Goal: Task Accomplishment & Management: Manage account settings

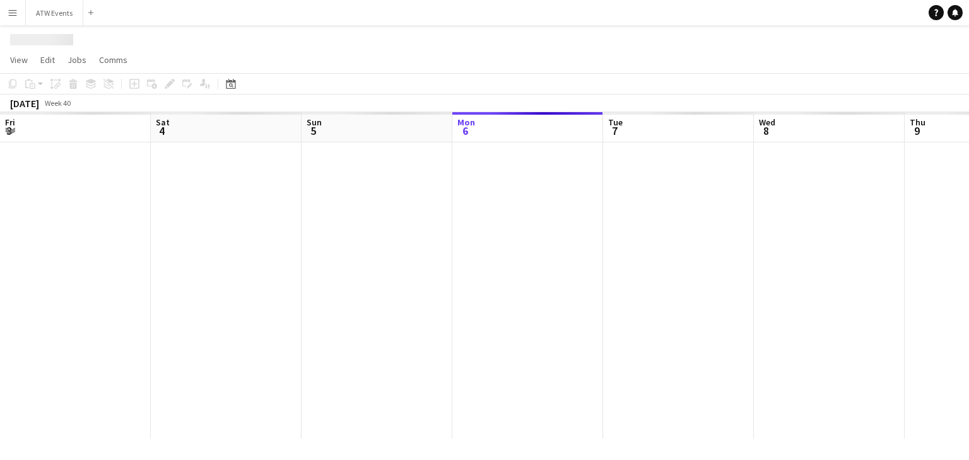
scroll to position [0, 302]
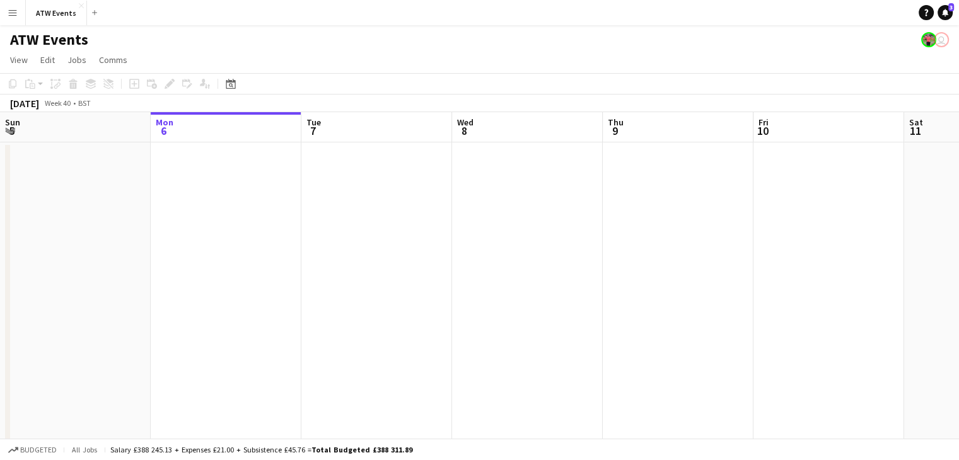
click at [13, 20] on button "Menu" at bounding box center [12, 12] width 25 height 25
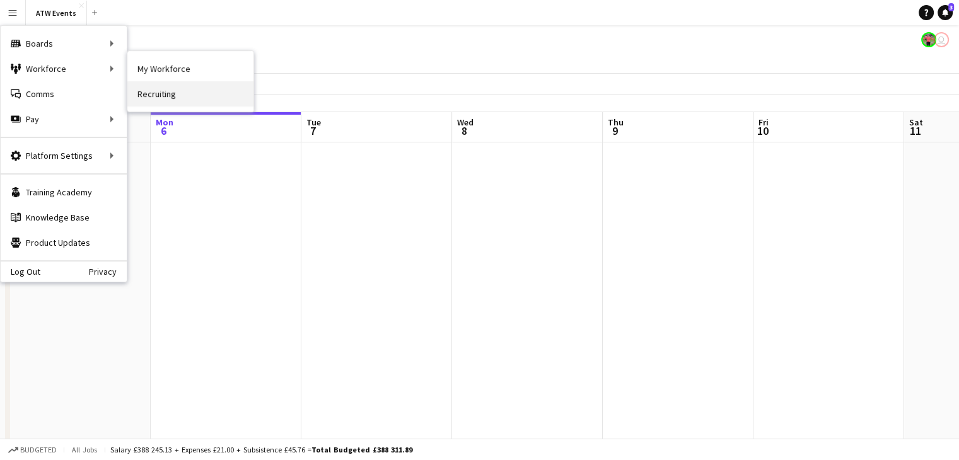
click at [163, 91] on link "Recruiting" at bounding box center [190, 93] width 126 height 25
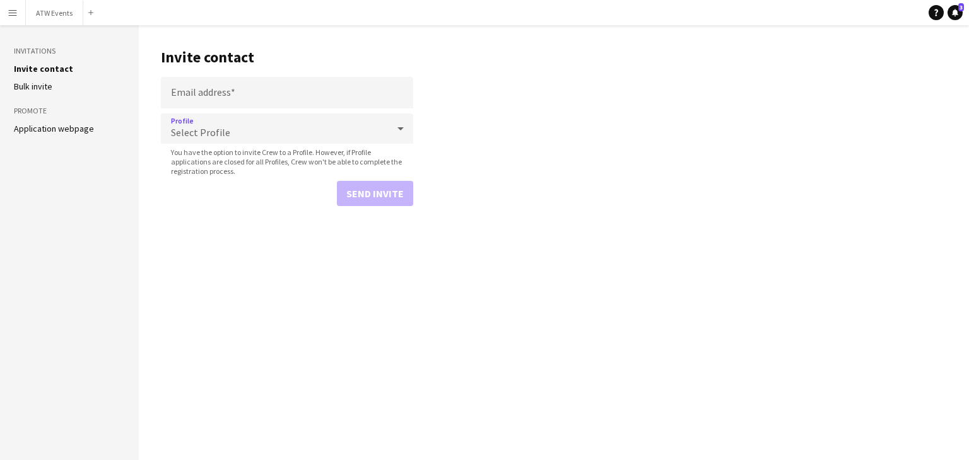
click at [325, 117] on div "Select Profile" at bounding box center [274, 129] width 227 height 30
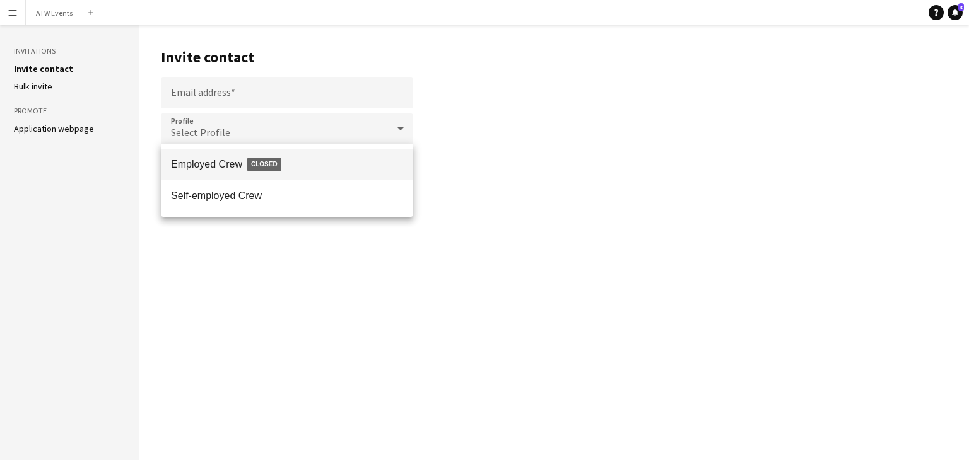
click at [258, 136] on div at bounding box center [484, 230] width 969 height 460
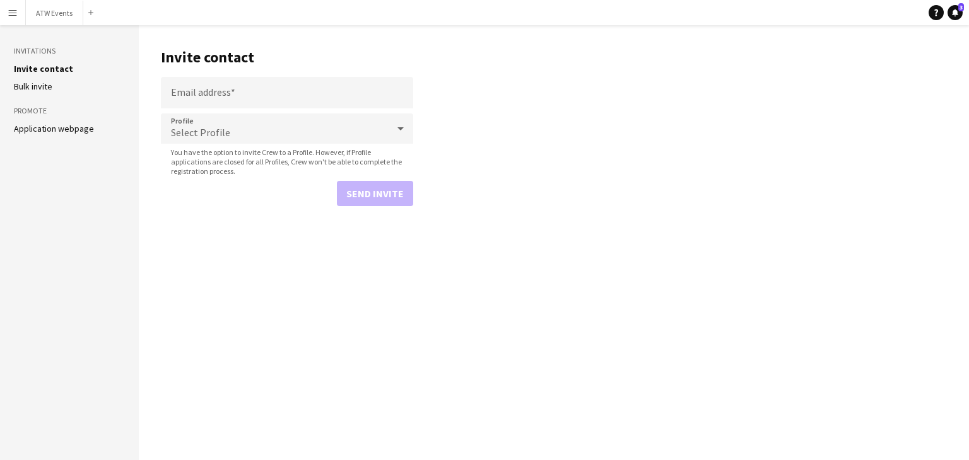
click at [310, 134] on div "Select Profile" at bounding box center [274, 129] width 227 height 30
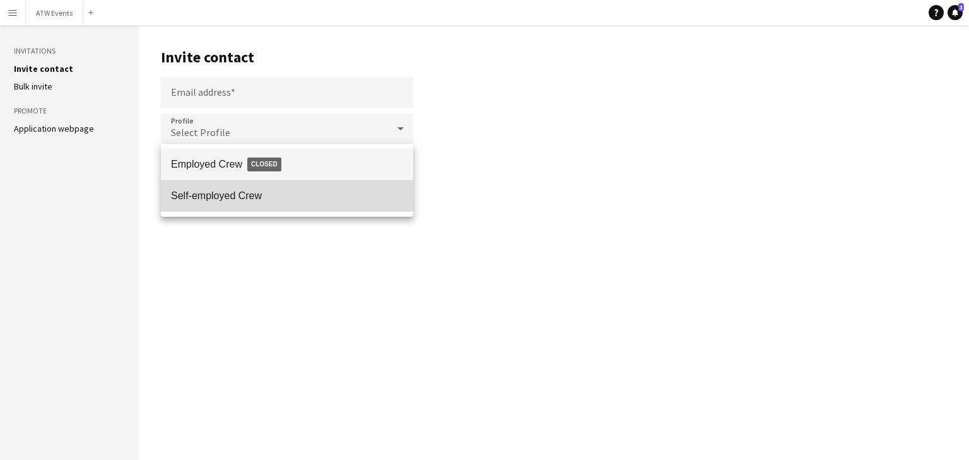
click at [255, 191] on span "Self-employed Crew" at bounding box center [287, 196] width 232 height 12
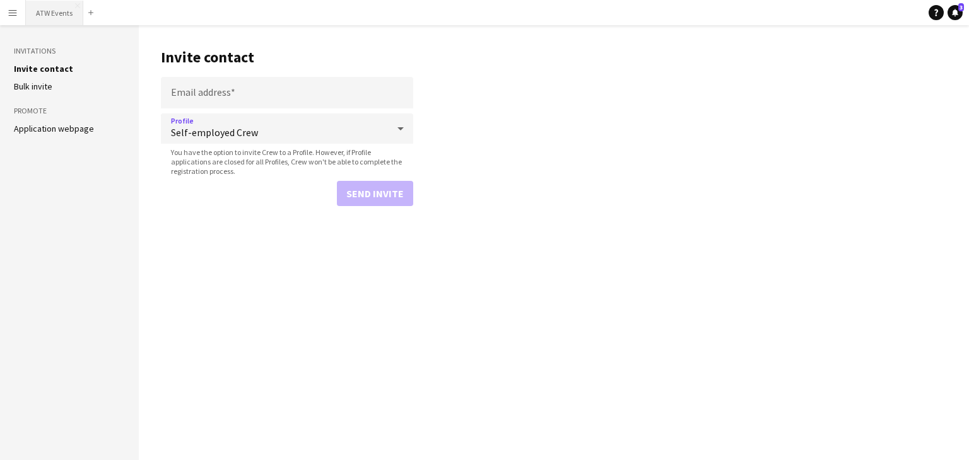
click at [42, 13] on button "ATW Events Close" at bounding box center [54, 13] width 57 height 25
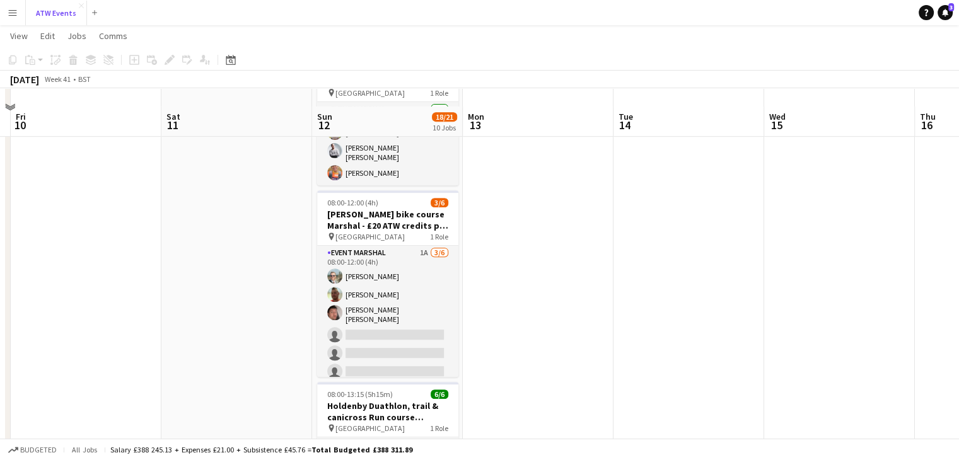
scroll to position [560, 0]
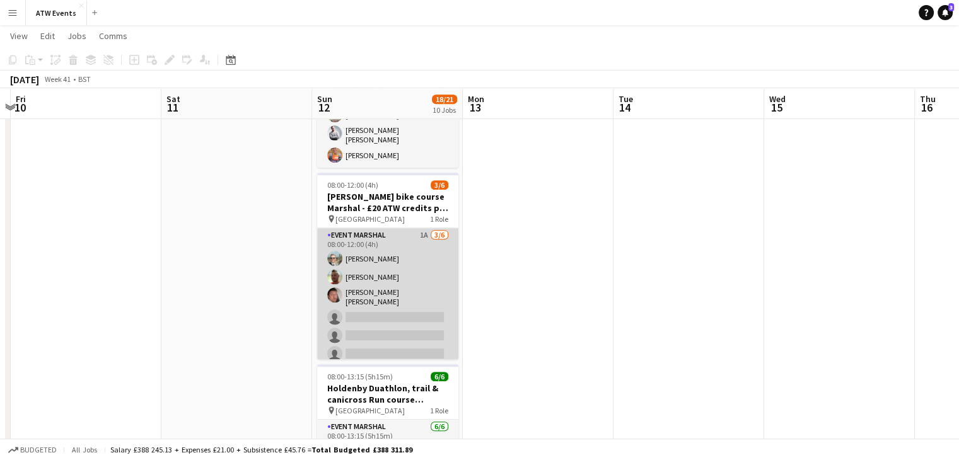
click at [411, 230] on app-card-role "Event Marshal 1A [DATE] 08:00-12:00 (4h) [PERSON_NAME] [PERSON_NAME] [PERSON_NA…" at bounding box center [387, 297] width 141 height 138
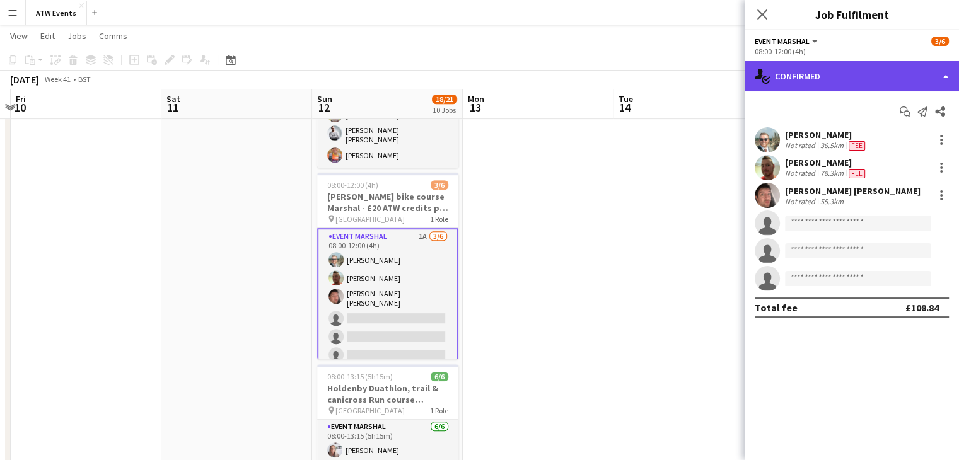
click at [543, 78] on div "single-neutral-actions-check-2 Confirmed" at bounding box center [852, 76] width 214 height 30
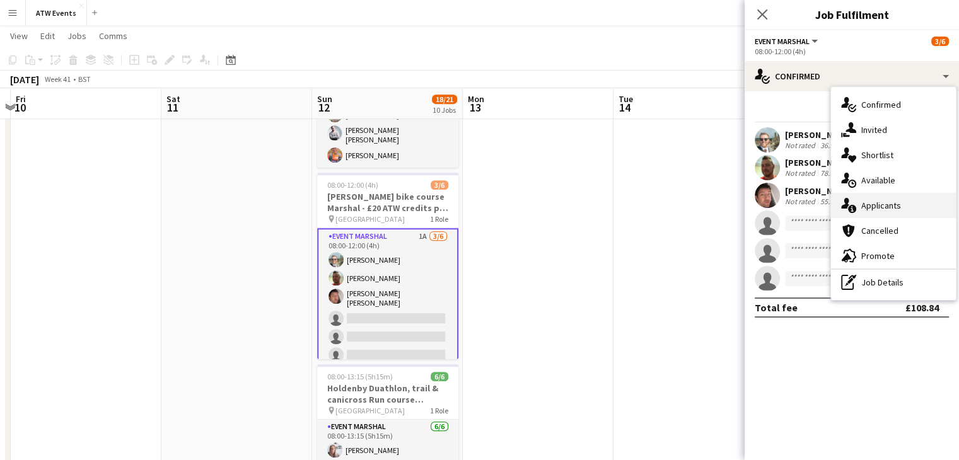
click at [543, 209] on span "Applicants" at bounding box center [882, 205] width 40 height 11
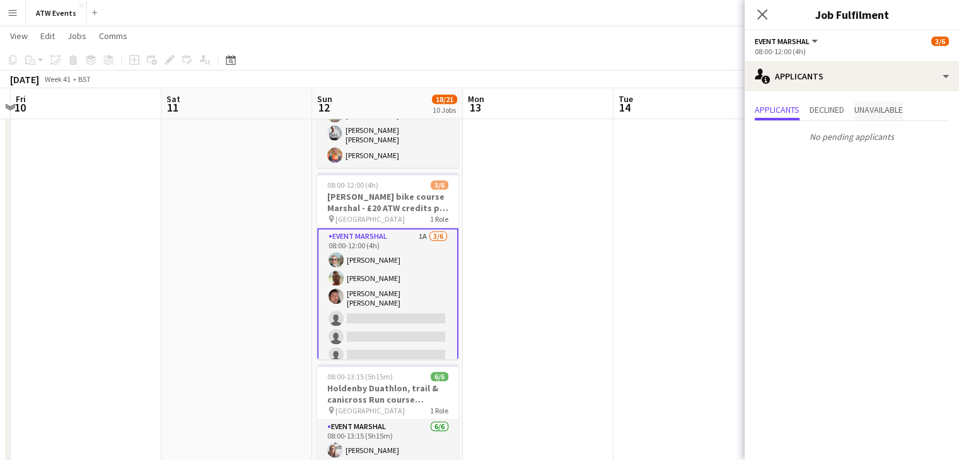
click at [543, 105] on span "Unavailable" at bounding box center [879, 109] width 49 height 9
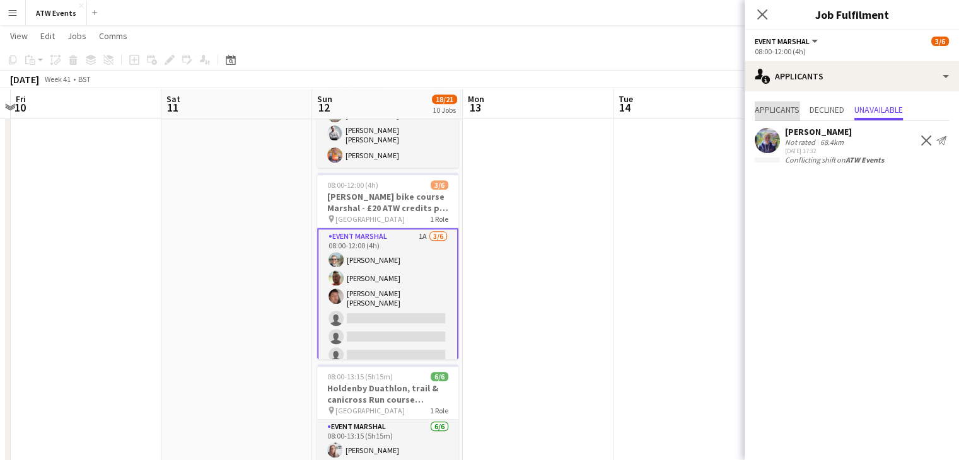
click at [543, 105] on span "Applicants" at bounding box center [777, 109] width 45 height 9
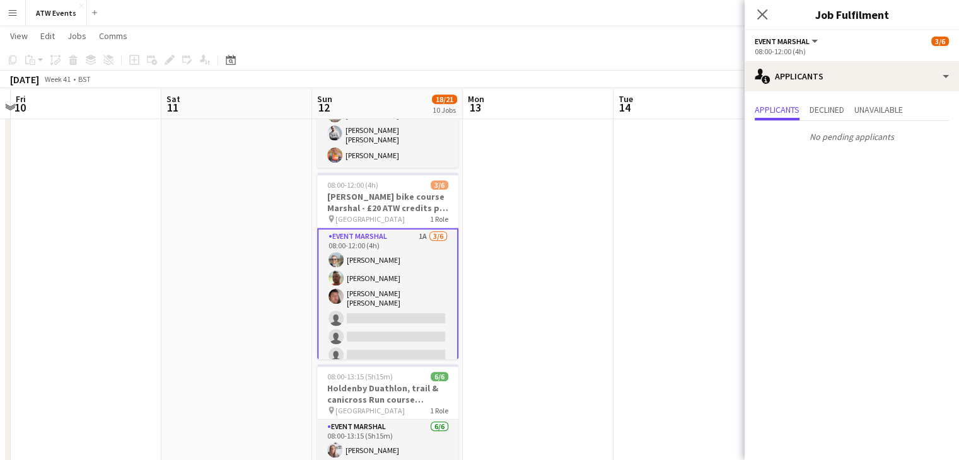
click at [488, 264] on app-date-cell at bounding box center [538, 77] width 151 height 993
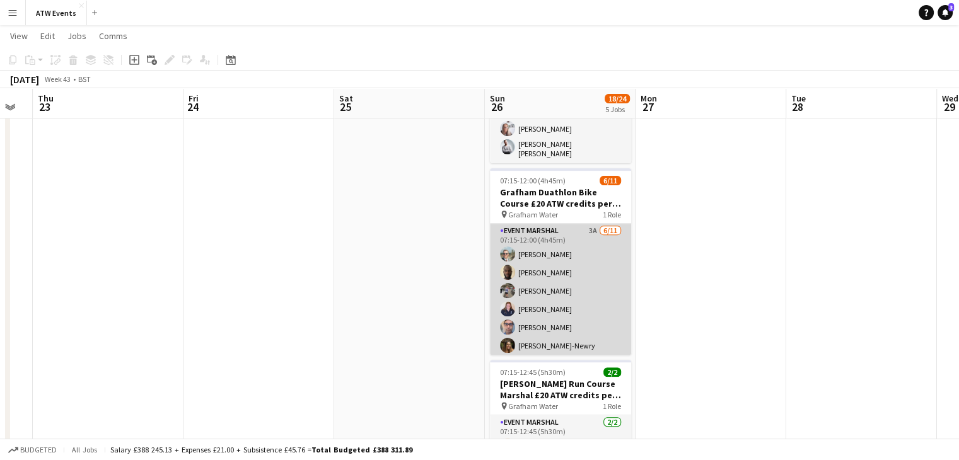
scroll to position [0, 0]
click at [543, 246] on app-card-role "Event Marshal 3A [DATE] 07:15-12:00 (4h45m) [PERSON_NAME] [PERSON_NAME] [PERSON…" at bounding box center [560, 337] width 141 height 226
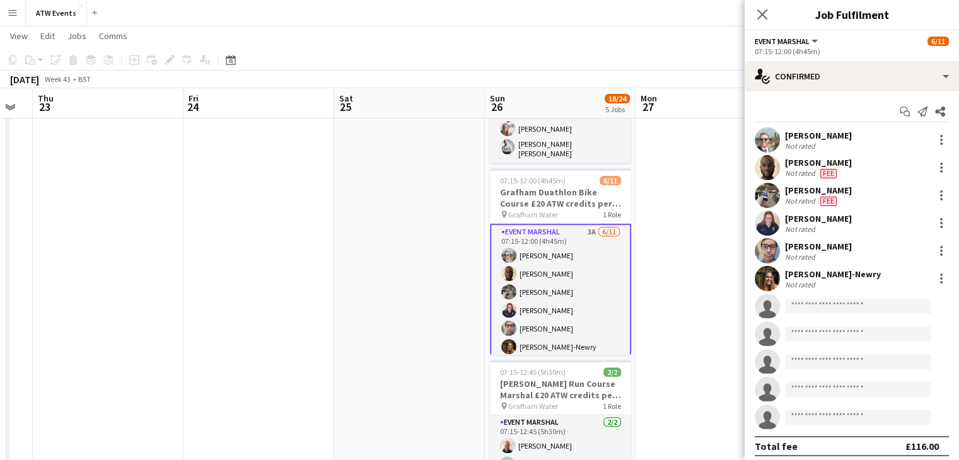
scroll to position [1, 0]
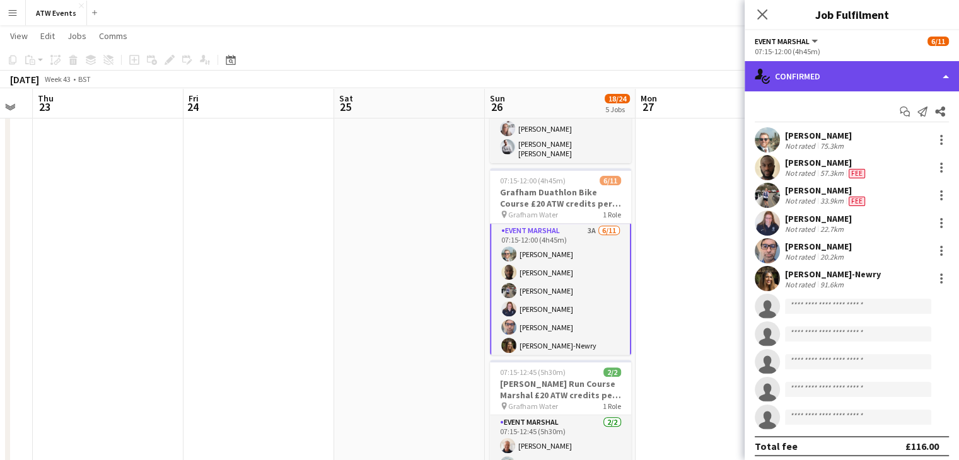
click at [543, 70] on div "single-neutral-actions-check-2 Confirmed" at bounding box center [852, 76] width 214 height 30
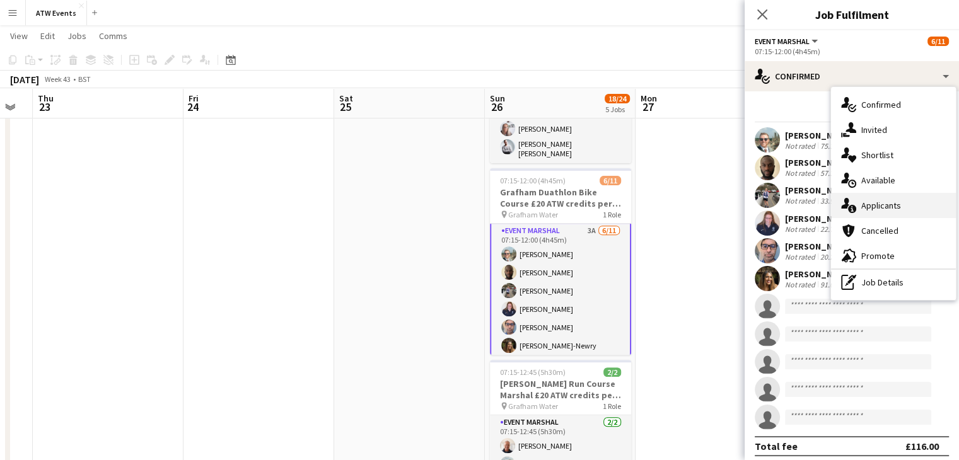
click at [543, 200] on span "Applicants" at bounding box center [882, 205] width 40 height 11
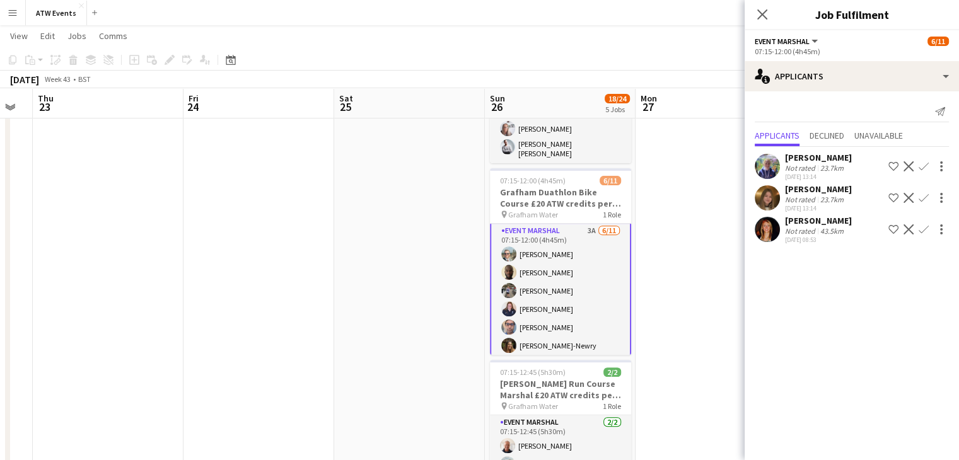
click at [543, 266] on app-date-cell at bounding box center [711, 199] width 151 height 993
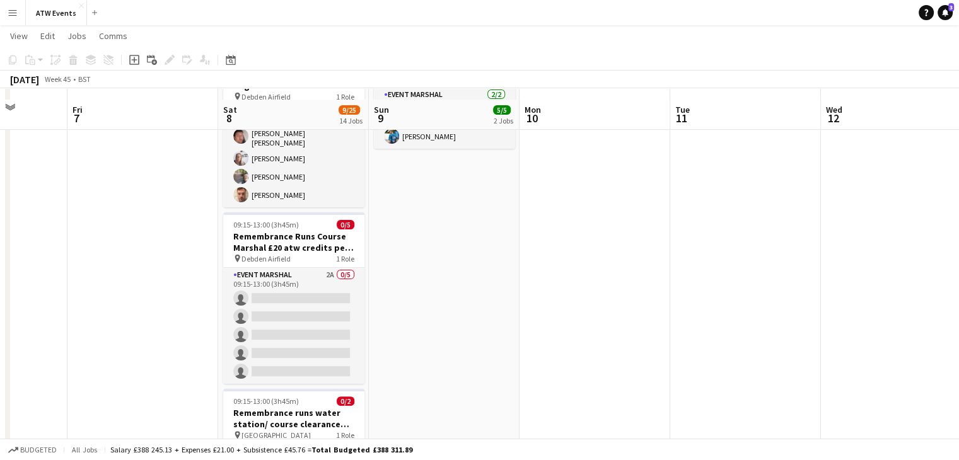
scroll to position [265, 0]
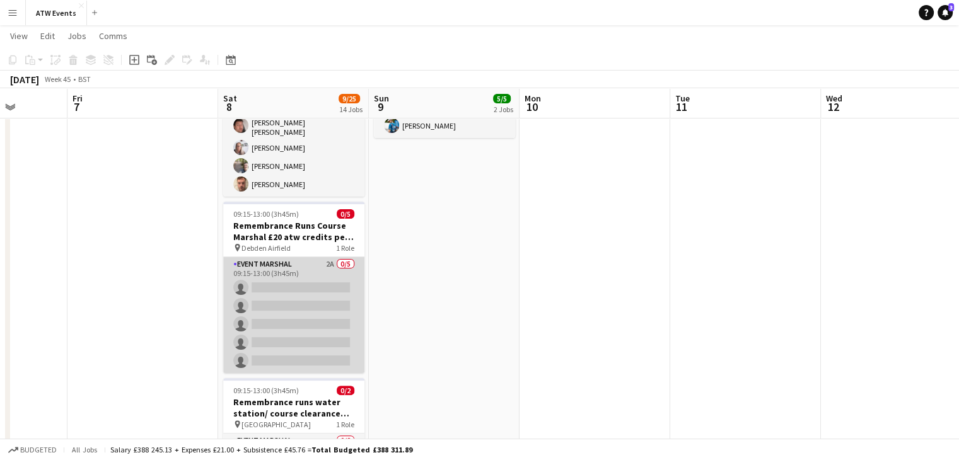
click at [334, 273] on app-card-role "Event Marshal 2A 0/5 09:15-13:00 (3h45m) single-neutral-actions single-neutral-…" at bounding box center [293, 315] width 141 height 116
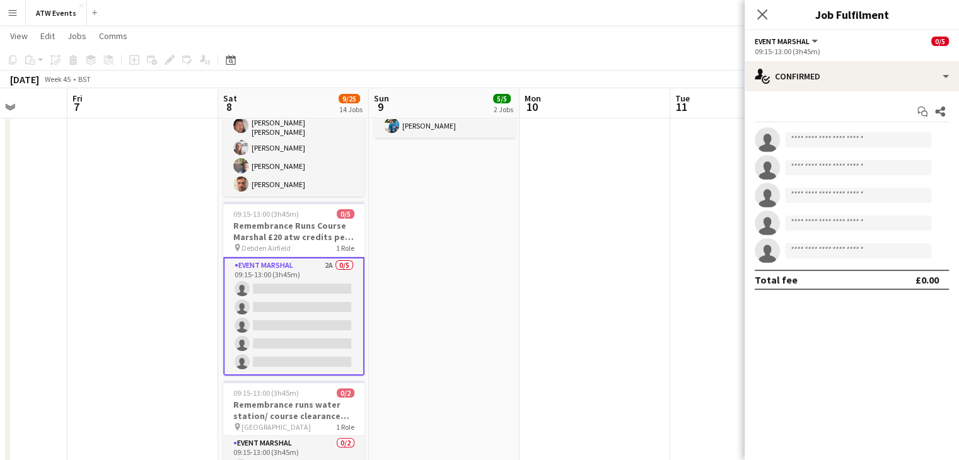
click at [543, 91] on div "Start chat Share single-neutral-actions single-neutral-actions single-neutral-a…" at bounding box center [852, 195] width 214 height 209
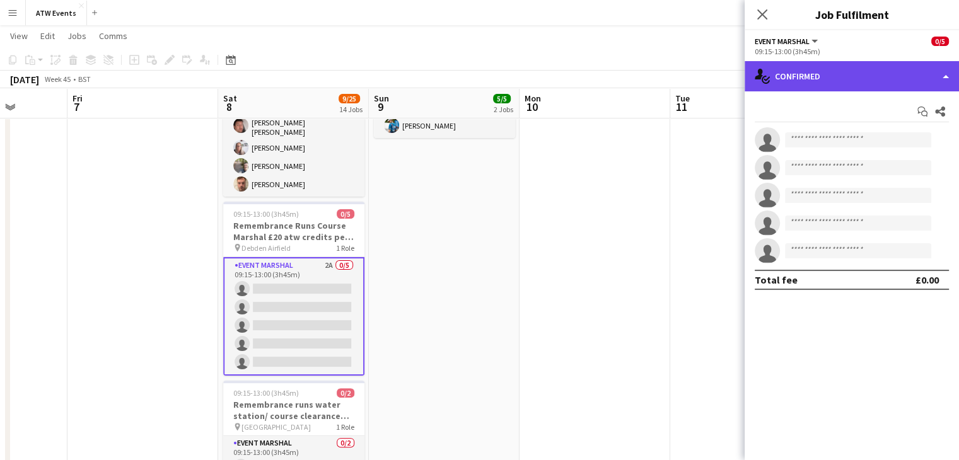
click at [543, 86] on div "single-neutral-actions-check-2 Confirmed" at bounding box center [852, 76] width 214 height 30
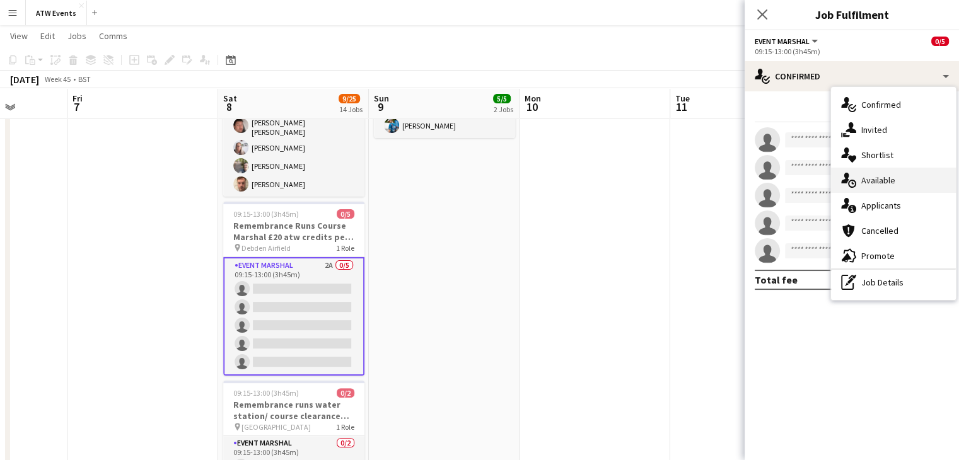
click at [543, 191] on div "single-neutral-actions-upload Available" at bounding box center [893, 180] width 125 height 25
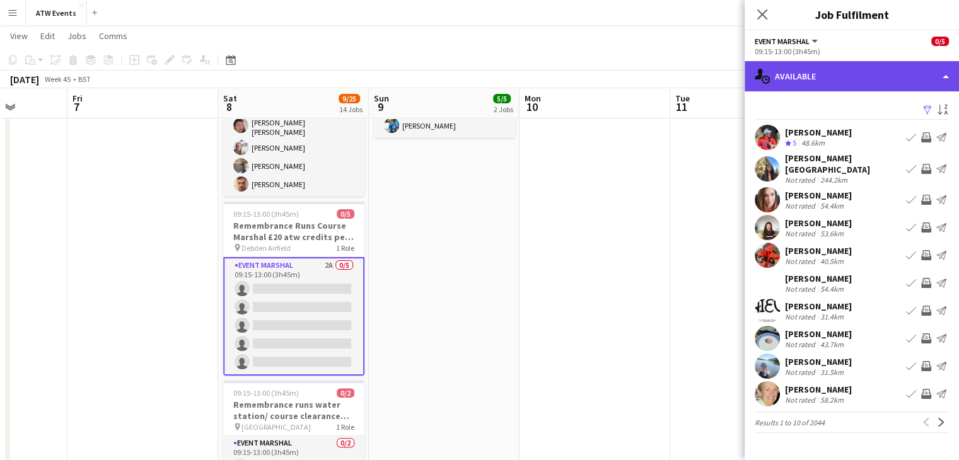
click at [543, 73] on div "single-neutral-actions-upload Available" at bounding box center [852, 76] width 214 height 30
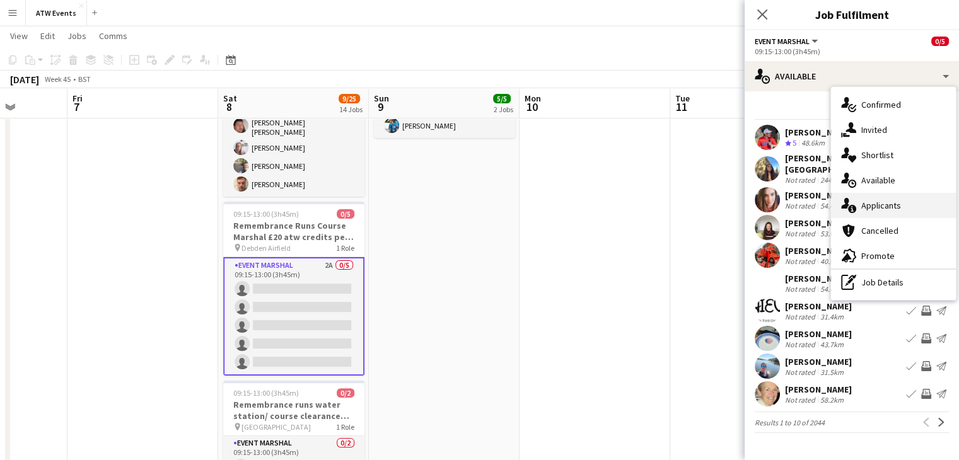
click at [543, 211] on span "Applicants" at bounding box center [882, 205] width 40 height 11
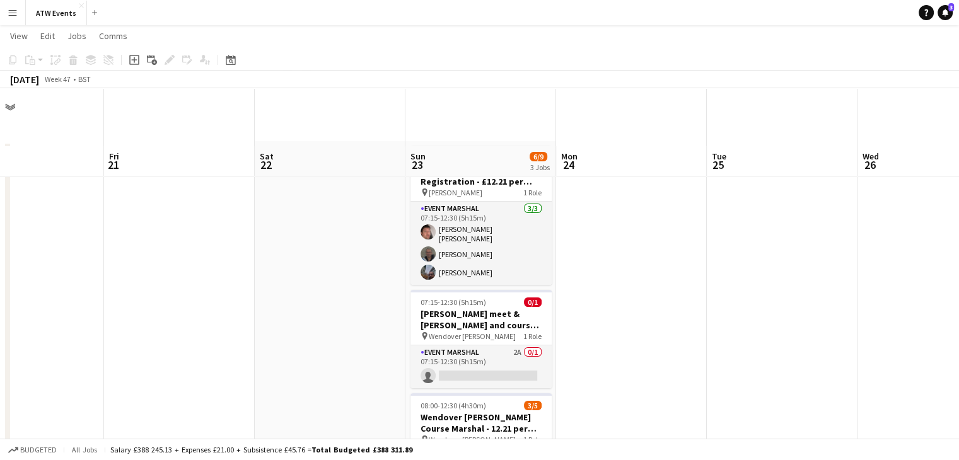
scroll to position [133, 0]
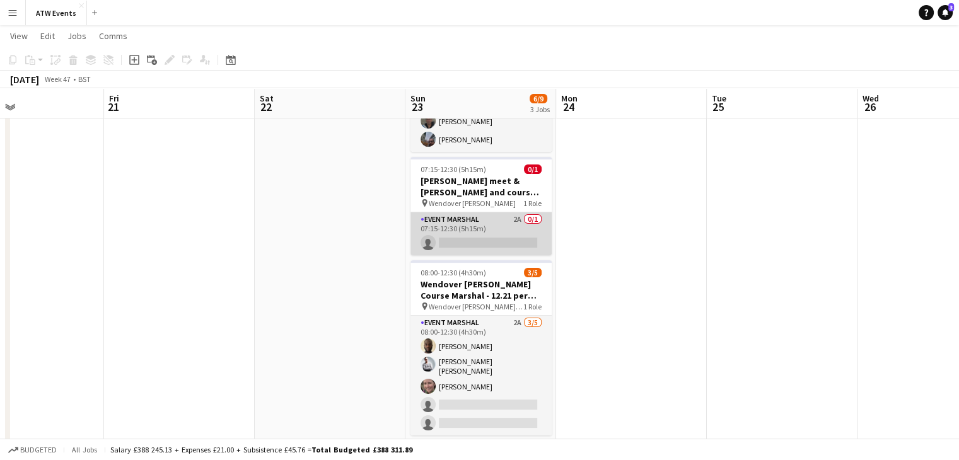
click at [491, 237] on app-card-role "Event Marshal 2A 0/1 07:15-12:30 (5h15m) single-neutral-actions" at bounding box center [481, 234] width 141 height 43
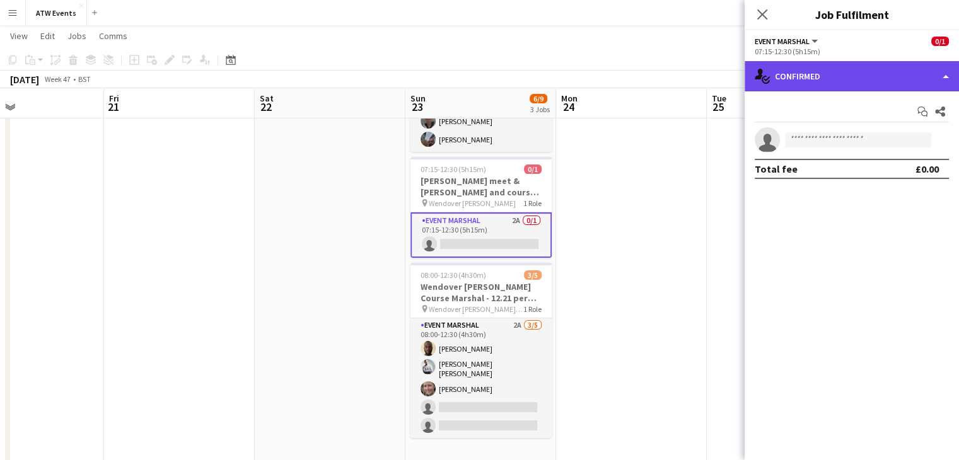
click at [543, 73] on div "single-neutral-actions-check-2 Confirmed" at bounding box center [852, 76] width 214 height 30
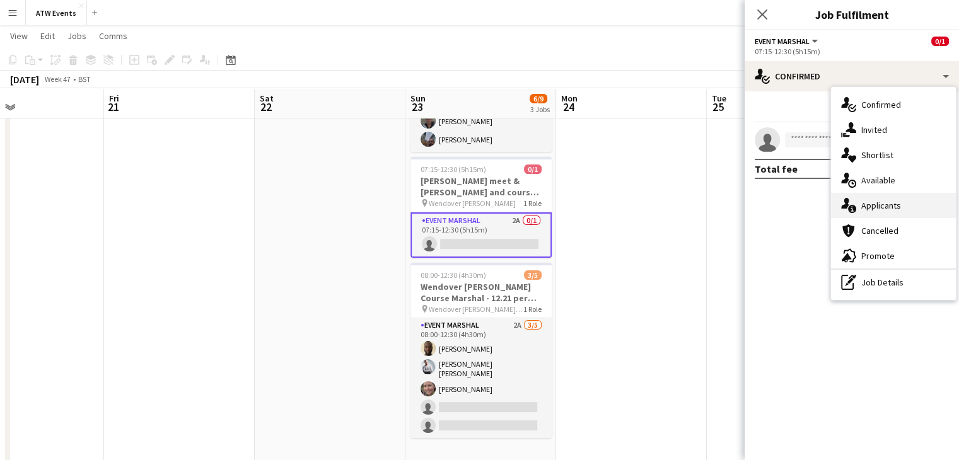
click at [543, 207] on span "Applicants" at bounding box center [882, 205] width 40 height 11
